Goal: Find specific page/section: Find specific page/section

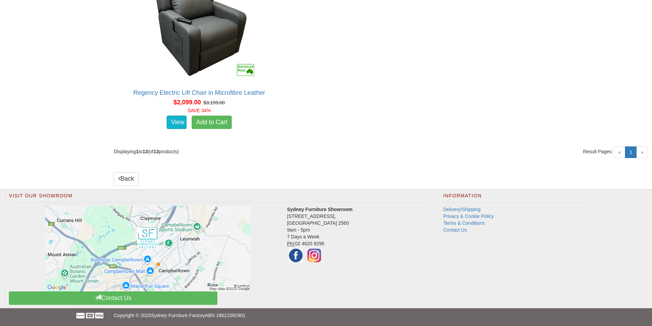
scroll to position [1058, 0]
click at [125, 186] on link "Back" at bounding box center [126, 179] width 25 height 14
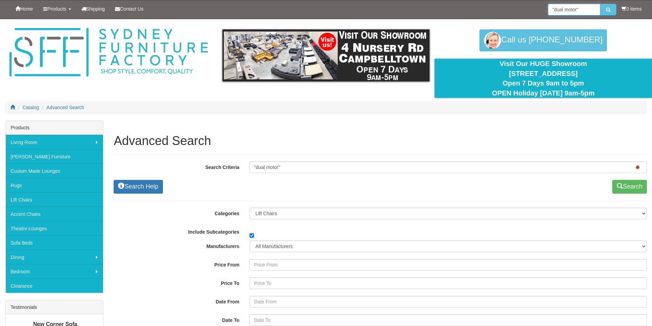
click at [578, 9] on input ""dual motor"" at bounding box center [574, 10] width 52 height 12
type input """
type input "gosford"
click at [608, 10] on icon "submit" at bounding box center [608, 9] width 4 height 5
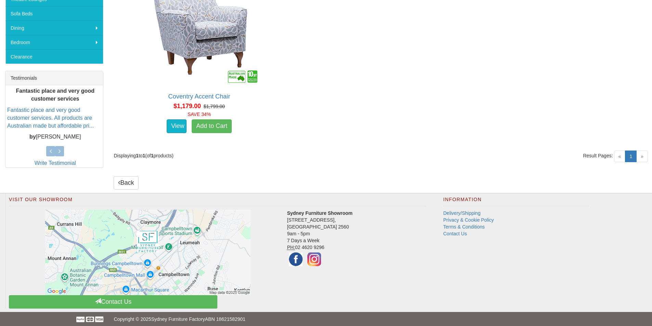
scroll to position [233, 0]
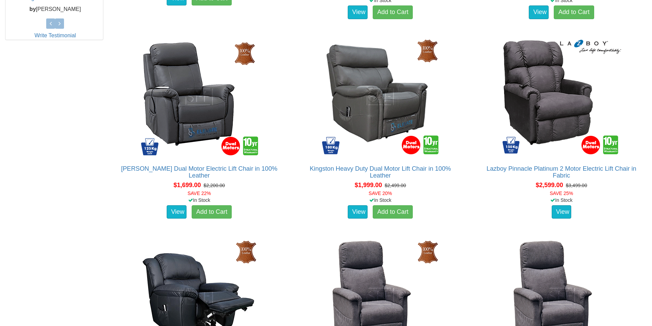
scroll to position [301, 0]
